Goal: Find specific page/section: Find specific page/section

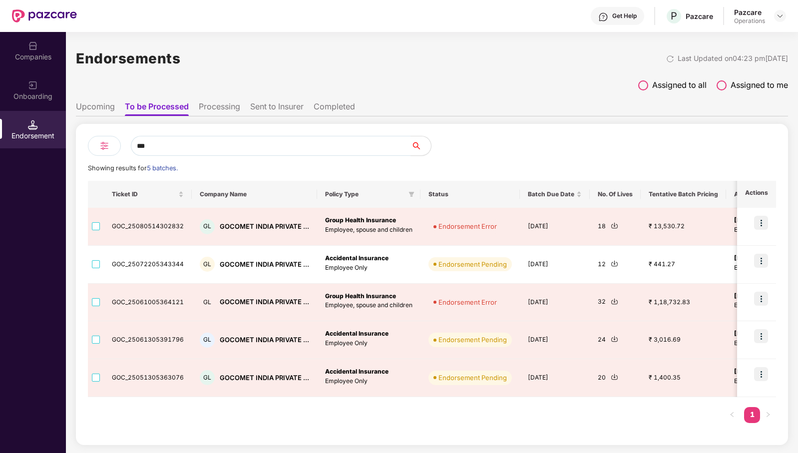
scroll to position [0, 0]
click at [276, 257] on div "GL GOCOMET INDIA PRIVATE ..." at bounding box center [254, 264] width 109 height 15
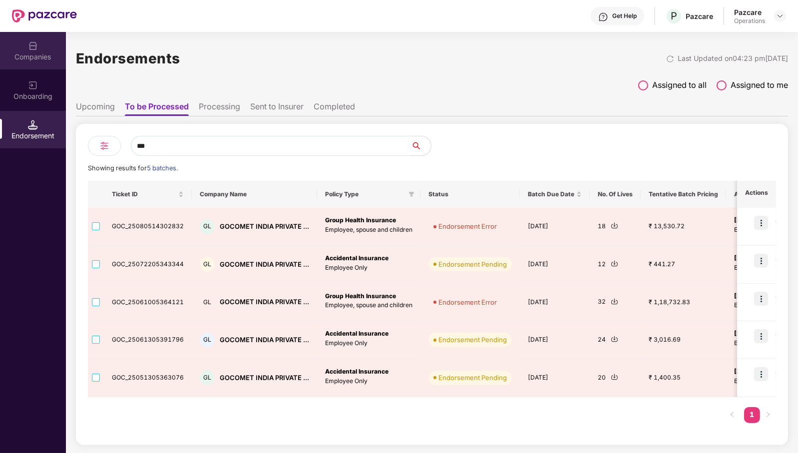
click at [42, 47] on div "Companies" at bounding box center [33, 50] width 66 height 37
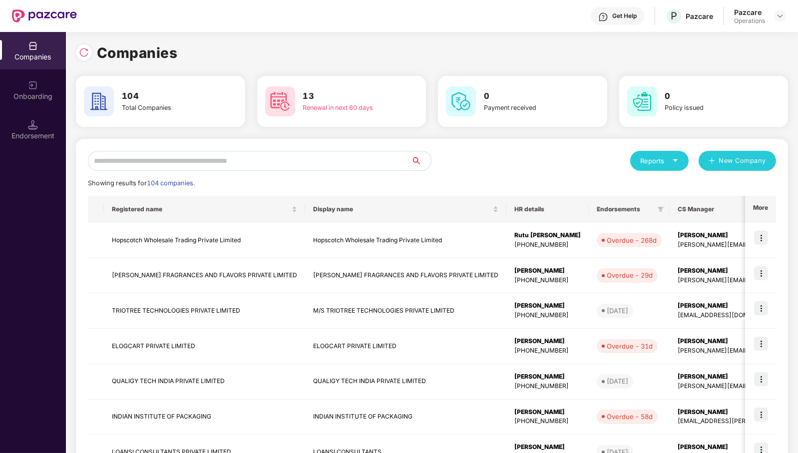
click at [152, 164] on input "text" at bounding box center [249, 161] width 323 height 20
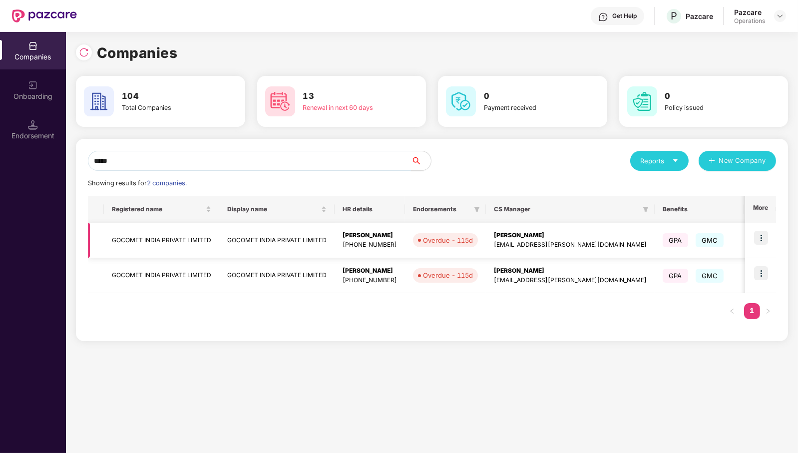
type input "*****"
click at [190, 239] on td "GOCOMET INDIA PRIVATE LIMITED" at bounding box center [161, 240] width 115 height 35
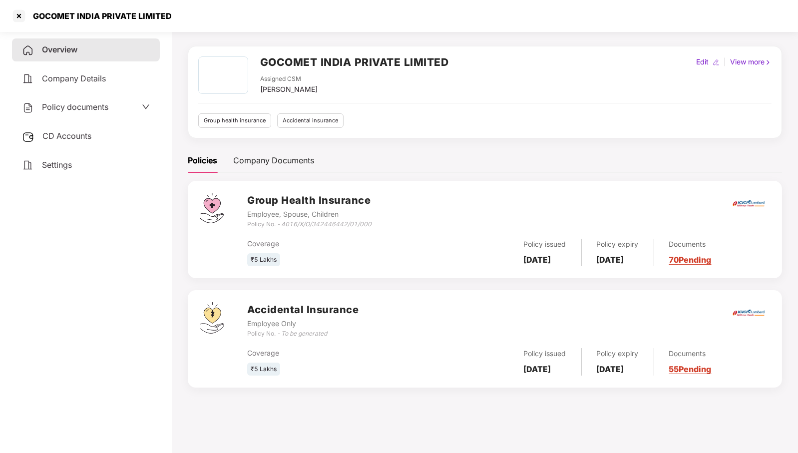
scroll to position [0, 0]
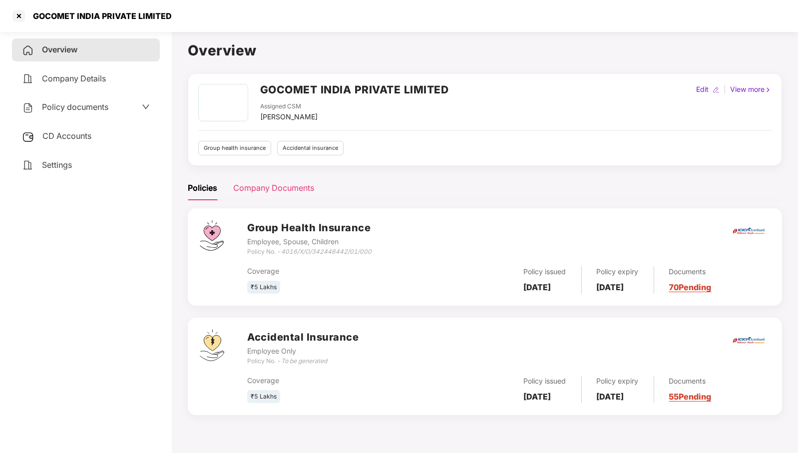
click at [263, 190] on div "Company Documents" at bounding box center [273, 188] width 81 height 12
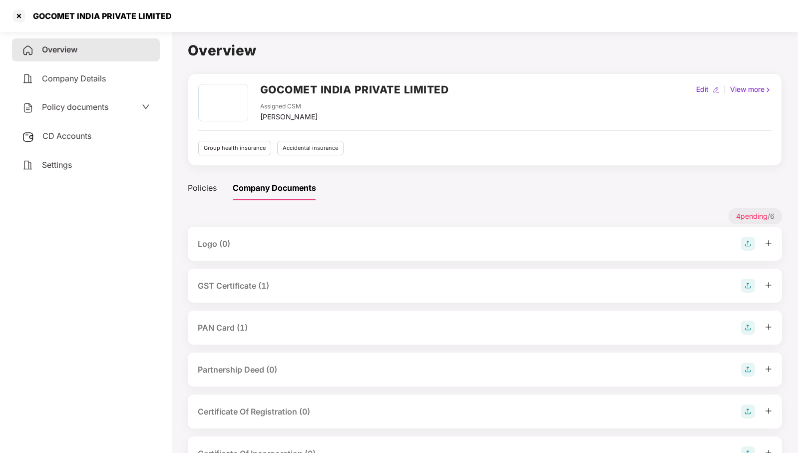
click at [333, 287] on div "GST Certificate (1)" at bounding box center [485, 286] width 575 height 14
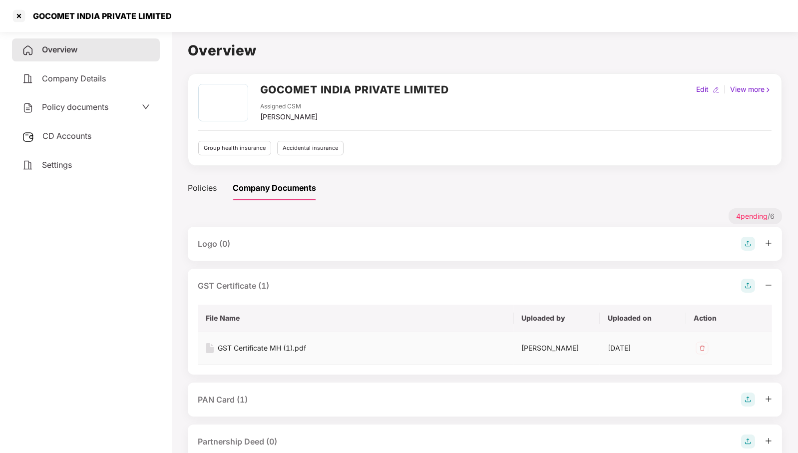
click at [703, 350] on img at bounding box center [702, 348] width 16 height 16
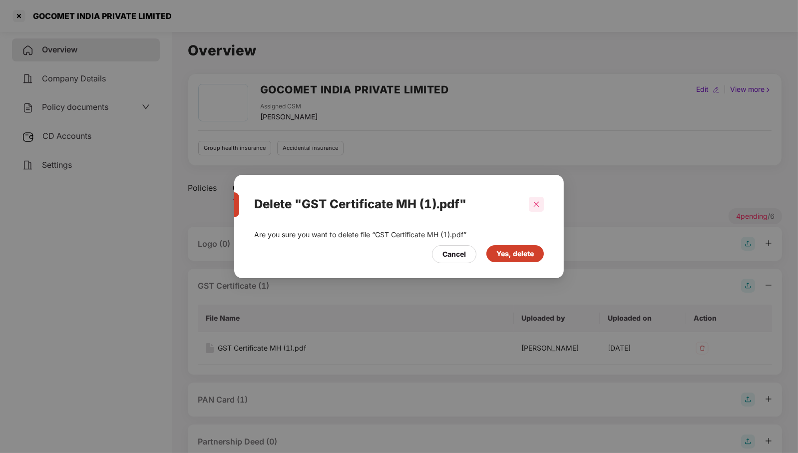
click at [537, 204] on icon "close" at bounding box center [536, 203] width 5 height 5
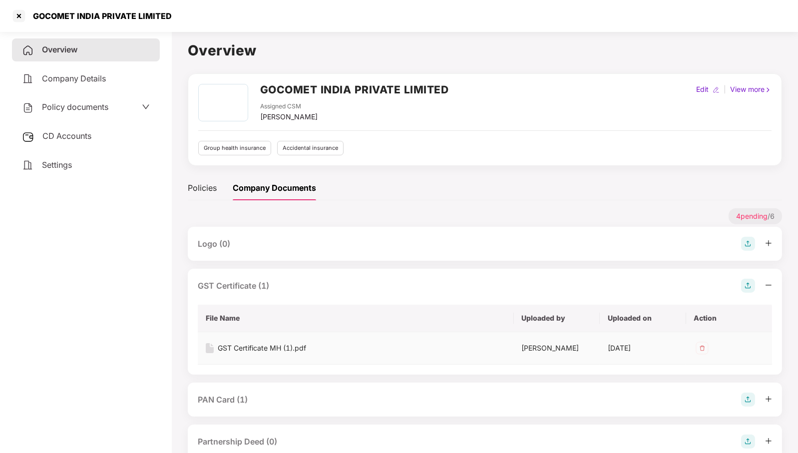
click at [276, 346] on div "GST Certificate MH (1).pdf" at bounding box center [262, 348] width 88 height 11
click at [268, 345] on div "GST Certificate MH (1).pdf" at bounding box center [262, 348] width 88 height 11
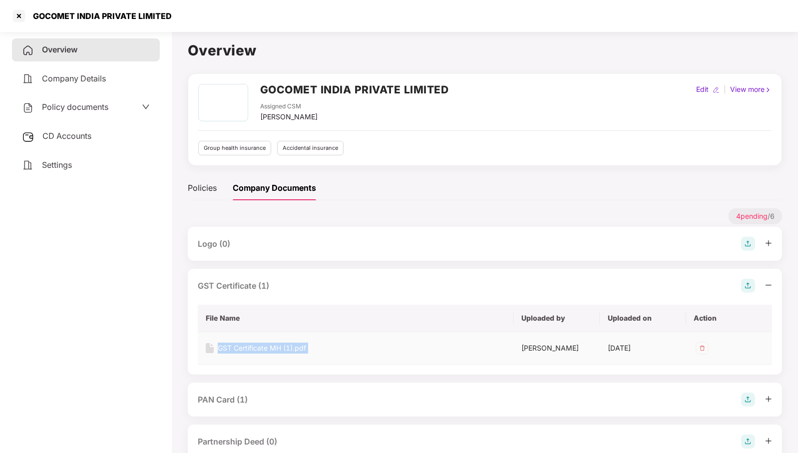
click at [268, 345] on div "GST Certificate MH (1).pdf" at bounding box center [262, 348] width 88 height 11
click at [24, 19] on div at bounding box center [19, 16] width 16 height 16
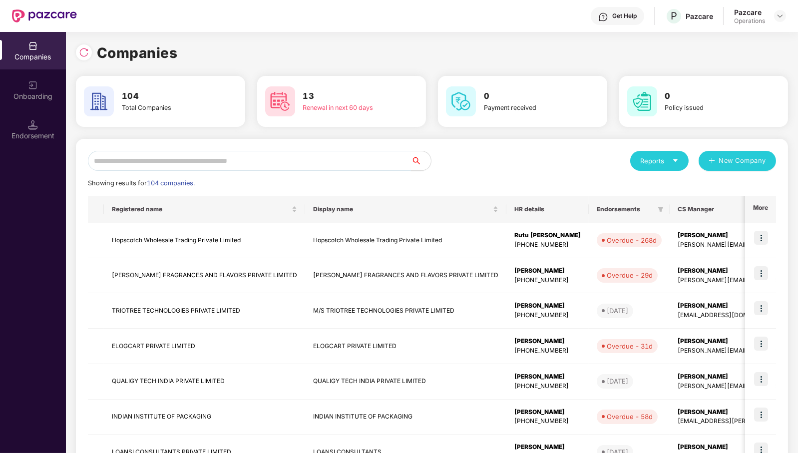
click at [203, 160] on input "text" at bounding box center [249, 161] width 323 height 20
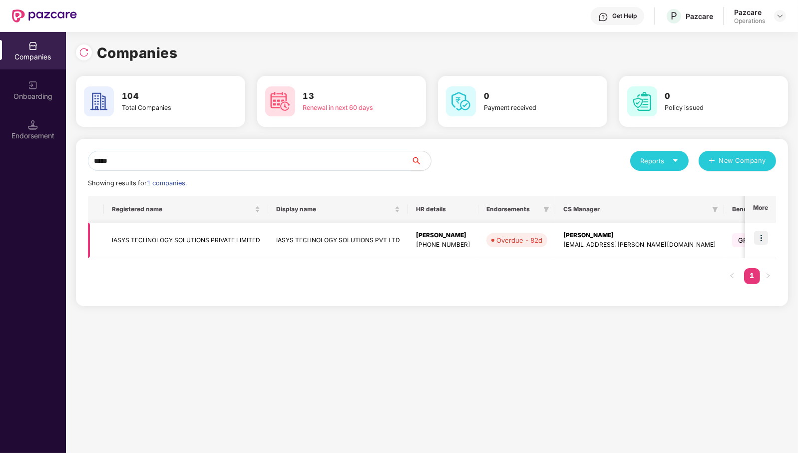
type input "*****"
click at [175, 239] on td "IASYS TECHNOLOGY SOLUTIONS PRIVATE LIMITED" at bounding box center [186, 240] width 164 height 35
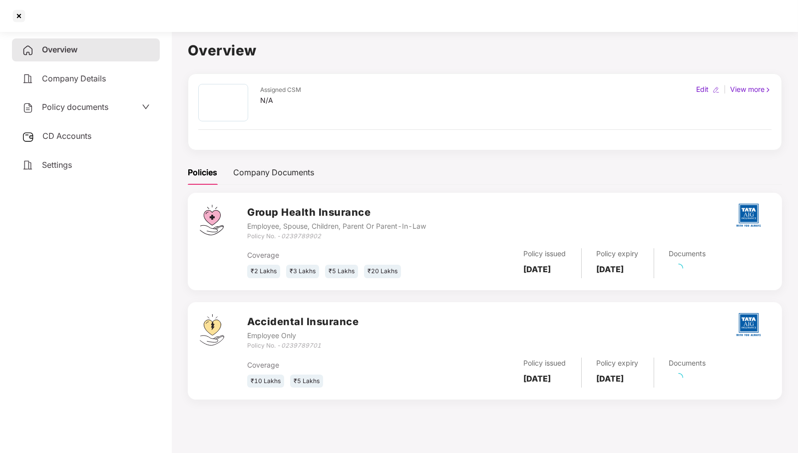
click at [315, 237] on icon "0239789902" at bounding box center [301, 235] width 40 height 7
copy icon "0239789902"
